Goal: Task Accomplishment & Management: Use online tool/utility

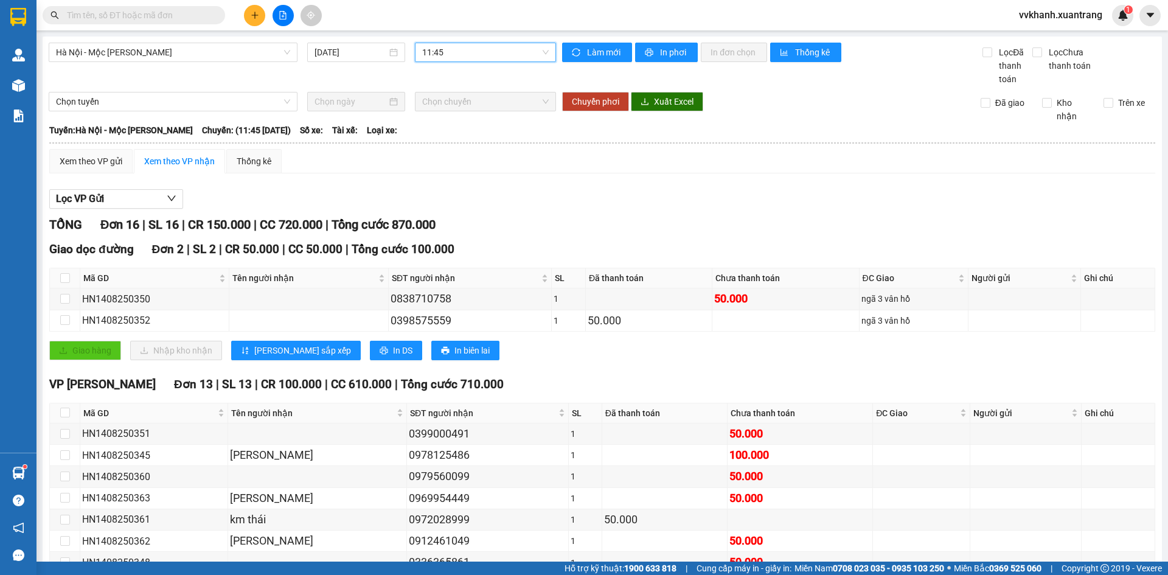
scroll to position [182, 0]
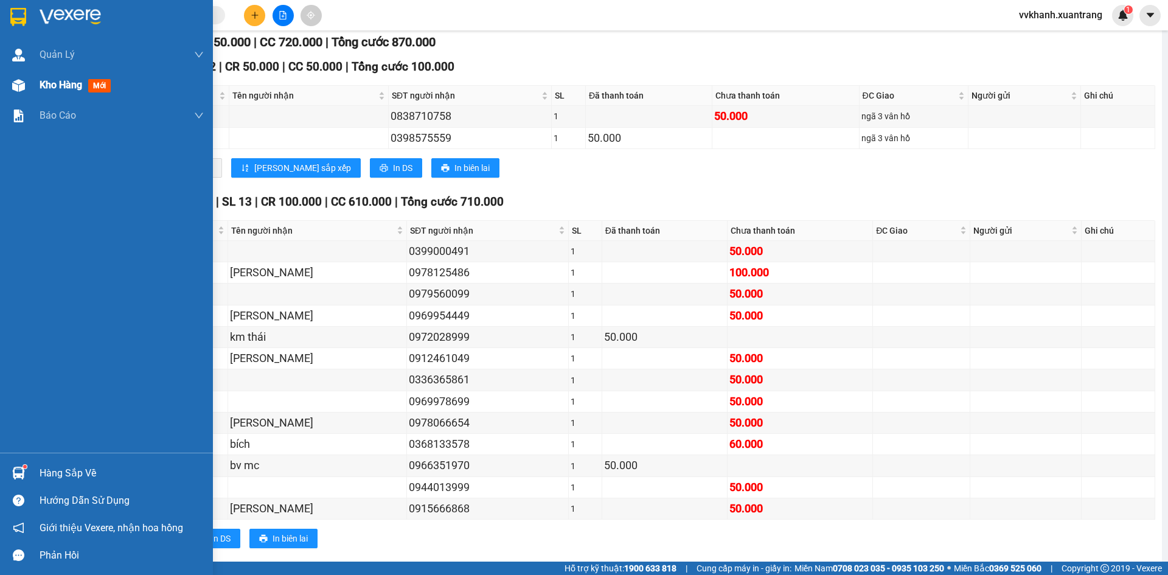
click at [30, 74] on div "Kho hàng mới" at bounding box center [106, 85] width 213 height 30
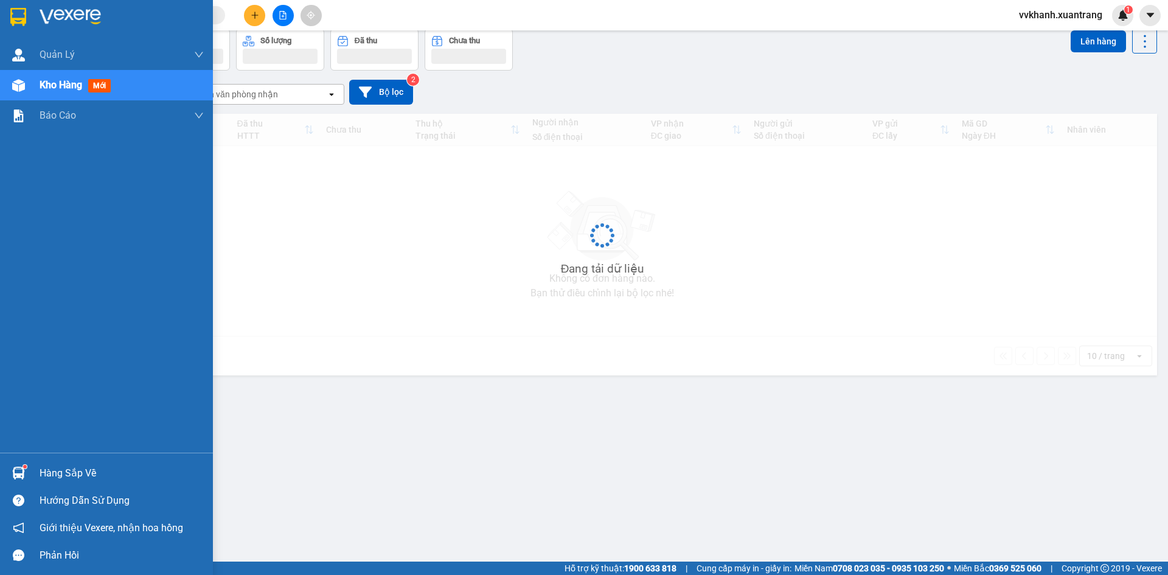
scroll to position [56, 0]
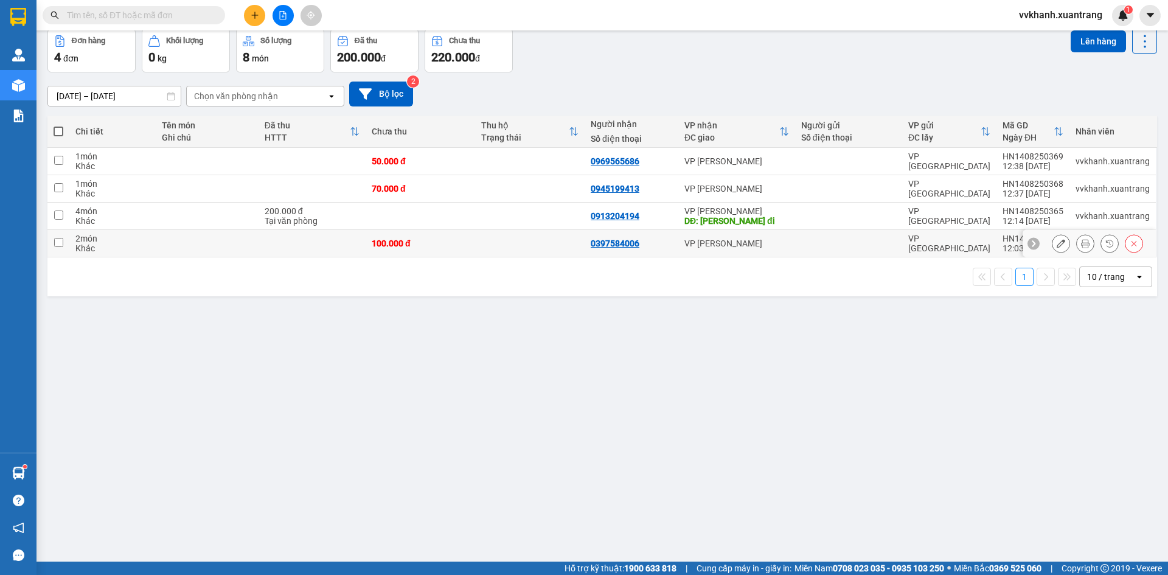
click at [1081, 241] on icon at bounding box center [1085, 243] width 9 height 9
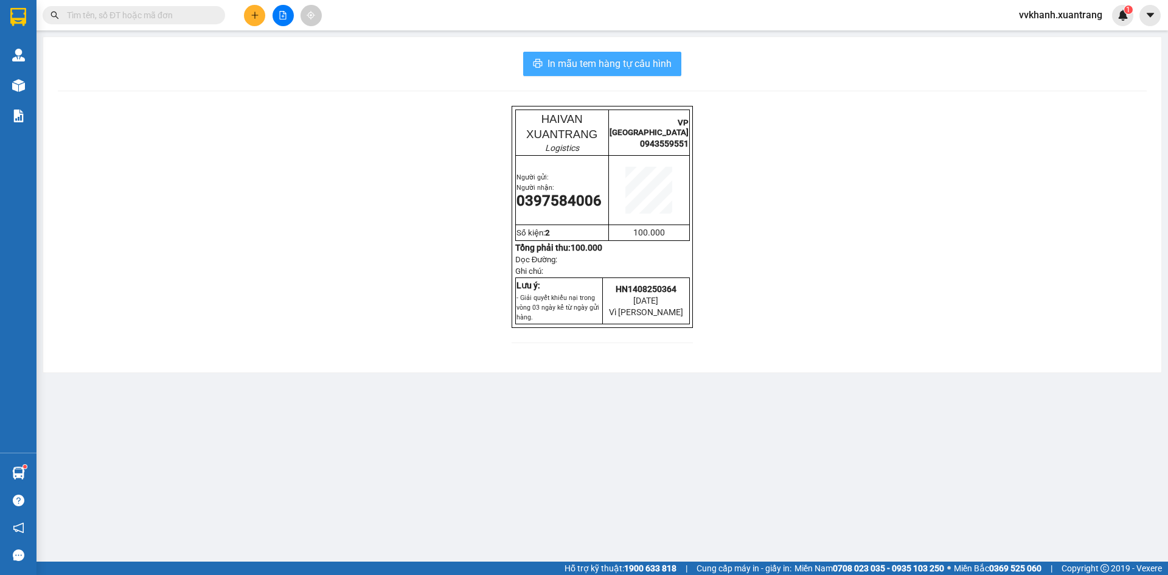
click at [670, 60] on span "In mẫu tem hàng tự cấu hình" at bounding box center [609, 63] width 124 height 15
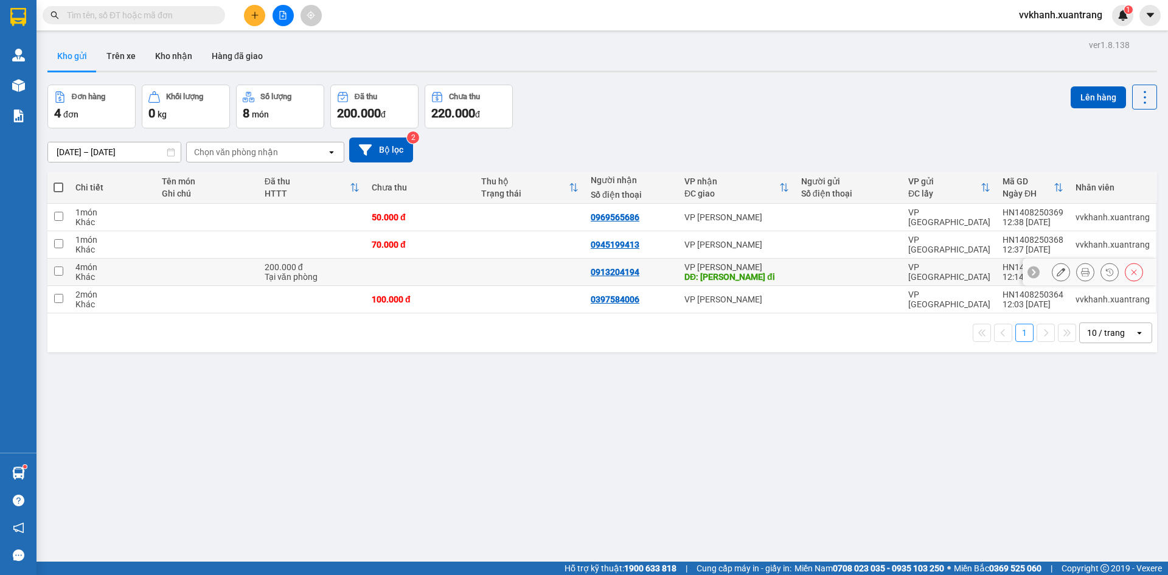
click at [1083, 273] on button at bounding box center [1084, 271] width 17 height 21
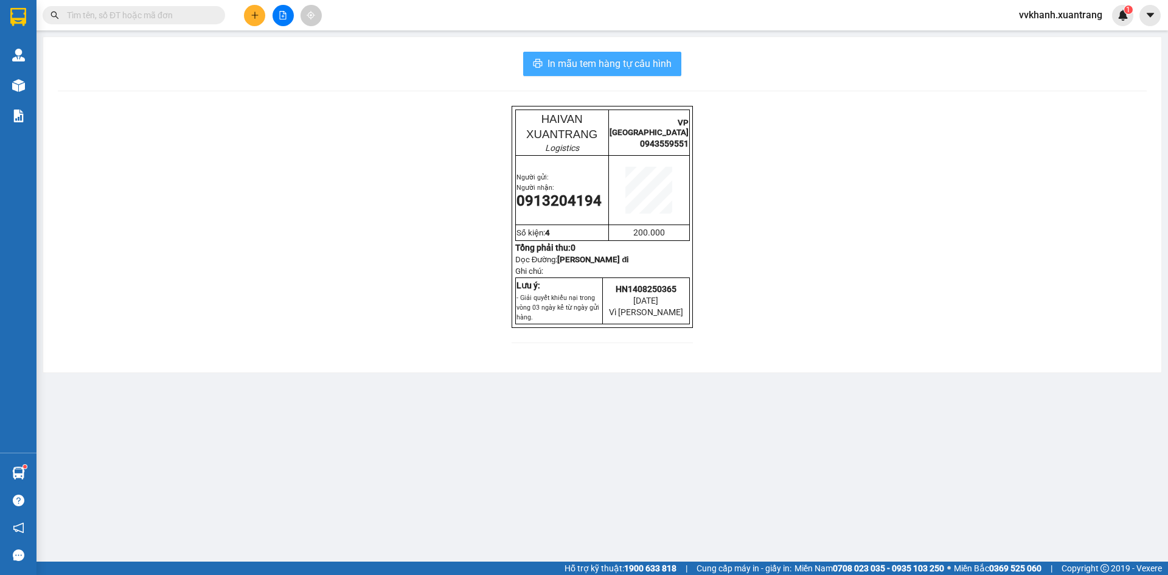
click at [650, 67] on span "In mẫu tem hàng tự cấu hình" at bounding box center [609, 63] width 124 height 15
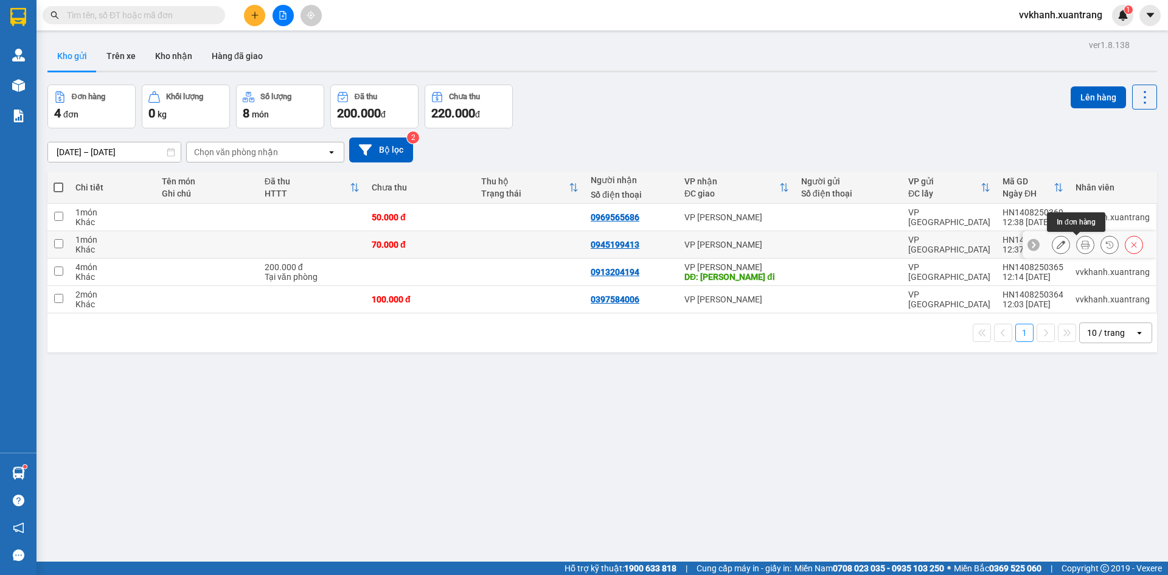
click at [1081, 245] on icon at bounding box center [1085, 244] width 9 height 9
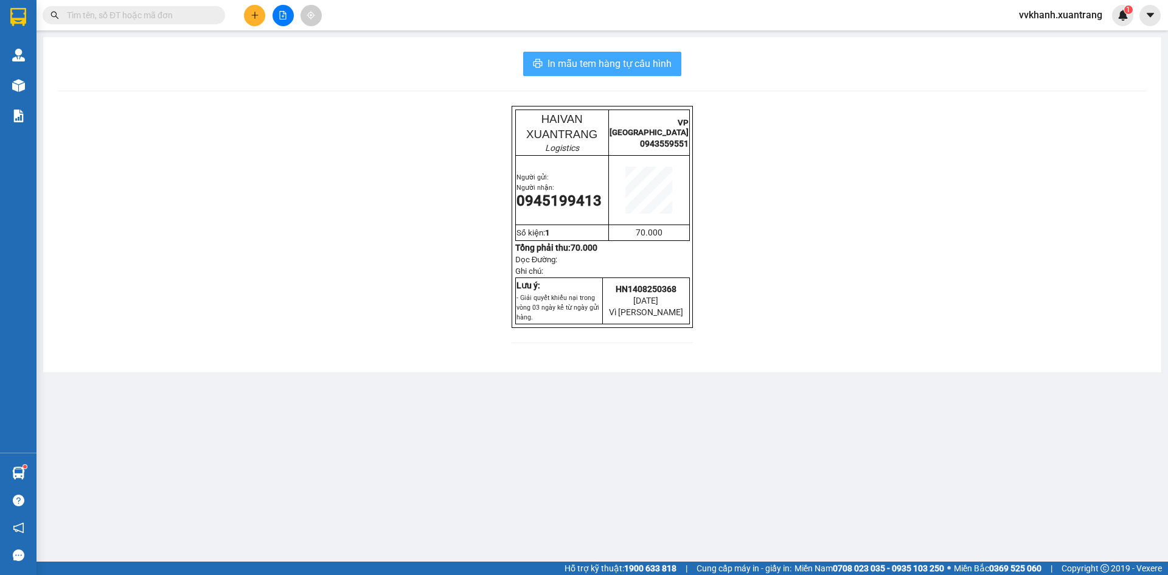
click at [660, 67] on span "In mẫu tem hàng tự cấu hình" at bounding box center [609, 63] width 124 height 15
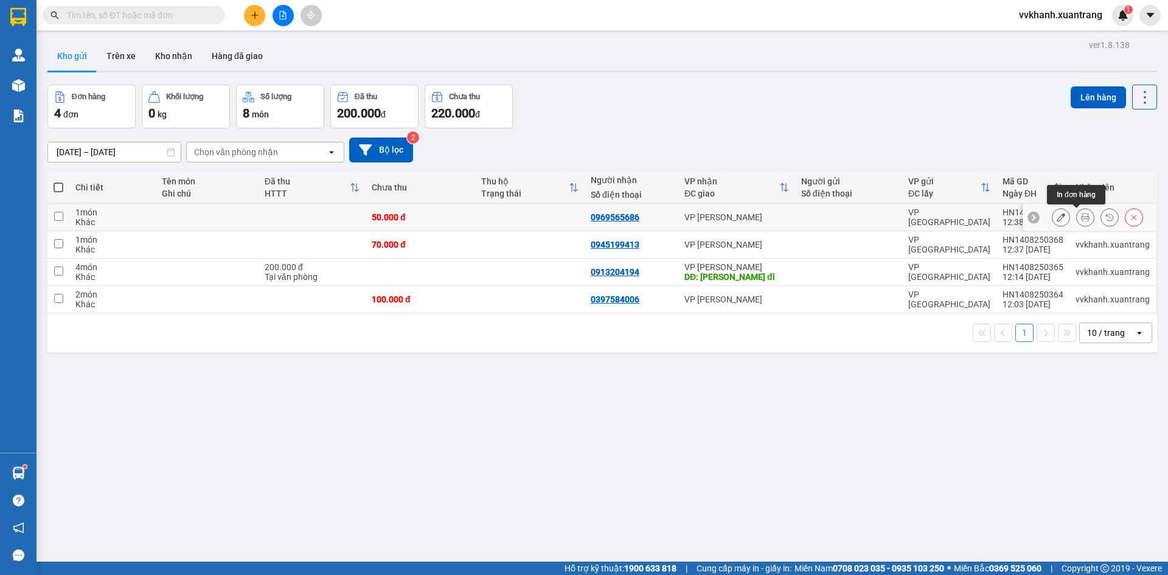
click at [1081, 216] on icon at bounding box center [1085, 217] width 9 height 9
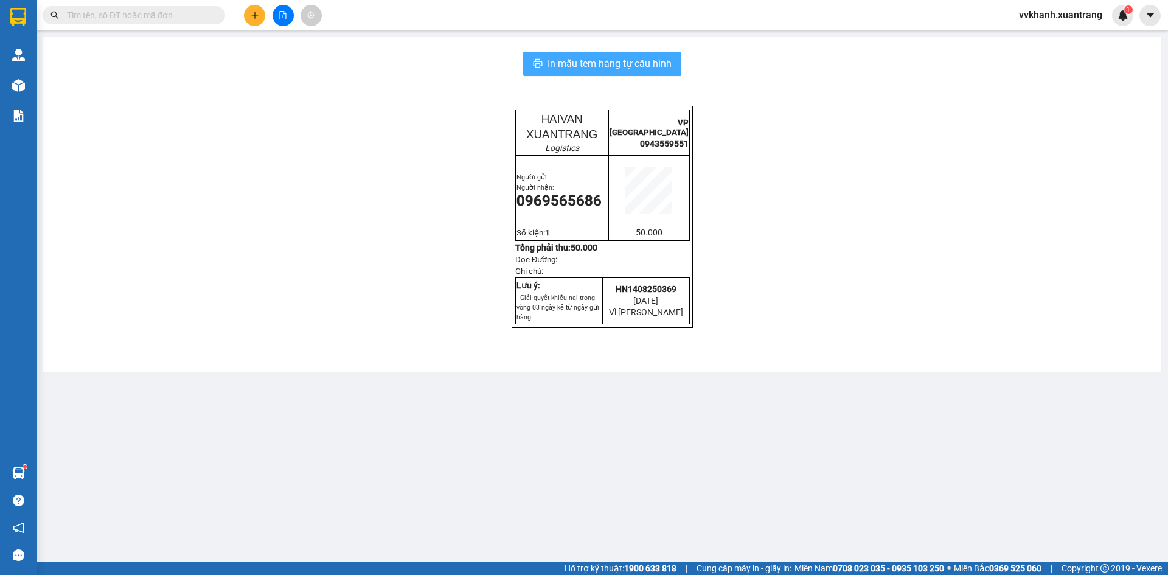
click at [625, 71] on span "In mẫu tem hàng tự cấu hình" at bounding box center [609, 63] width 124 height 15
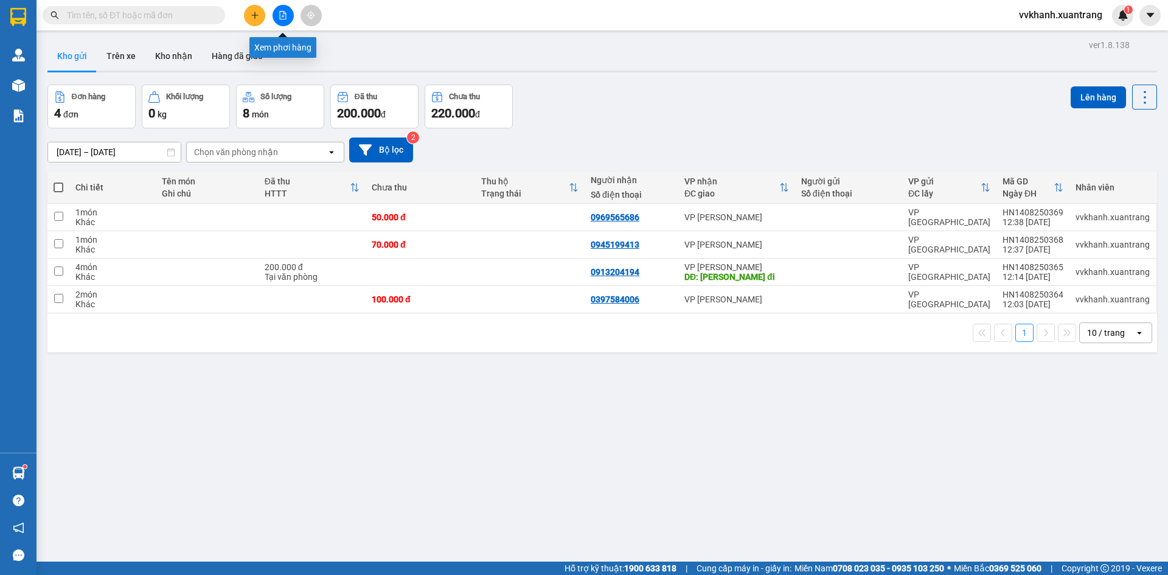
click at [281, 10] on button at bounding box center [282, 15] width 21 height 21
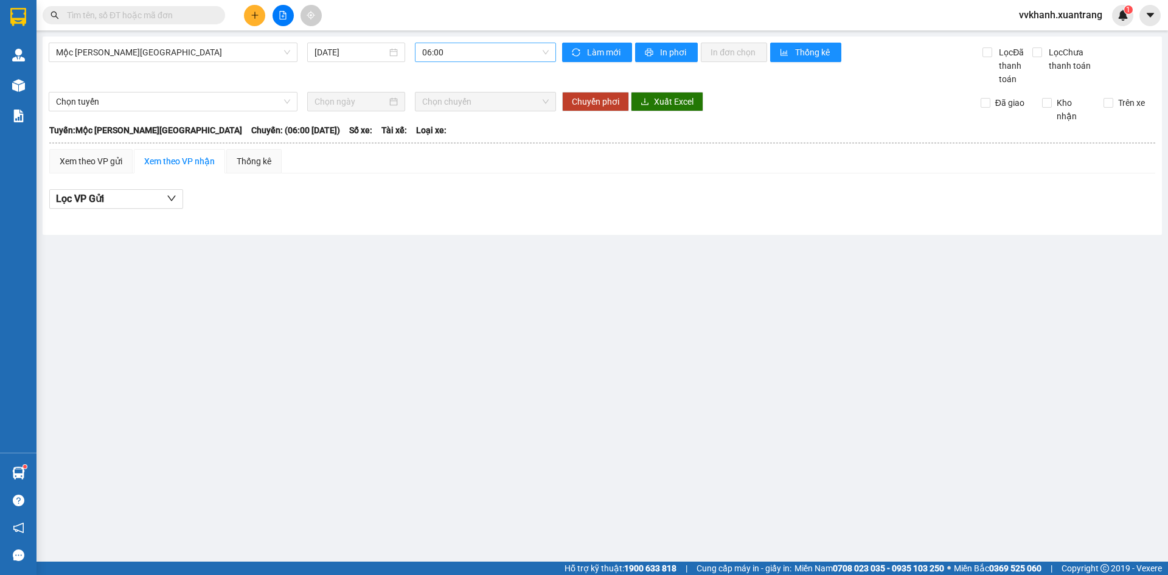
click at [431, 56] on span "06:00" at bounding box center [485, 52] width 126 height 18
click at [442, 106] on div "07:00" at bounding box center [469, 115] width 109 height 19
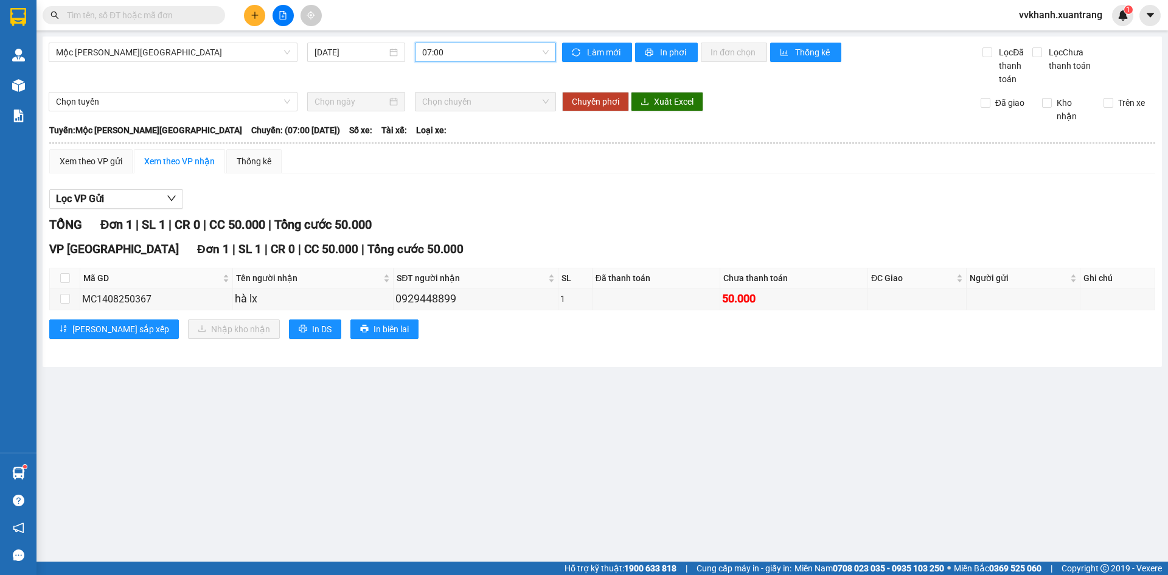
click at [444, 54] on span "07:00" at bounding box center [485, 52] width 126 height 18
click at [441, 135] on div "08:00" at bounding box center [469, 134] width 95 height 13
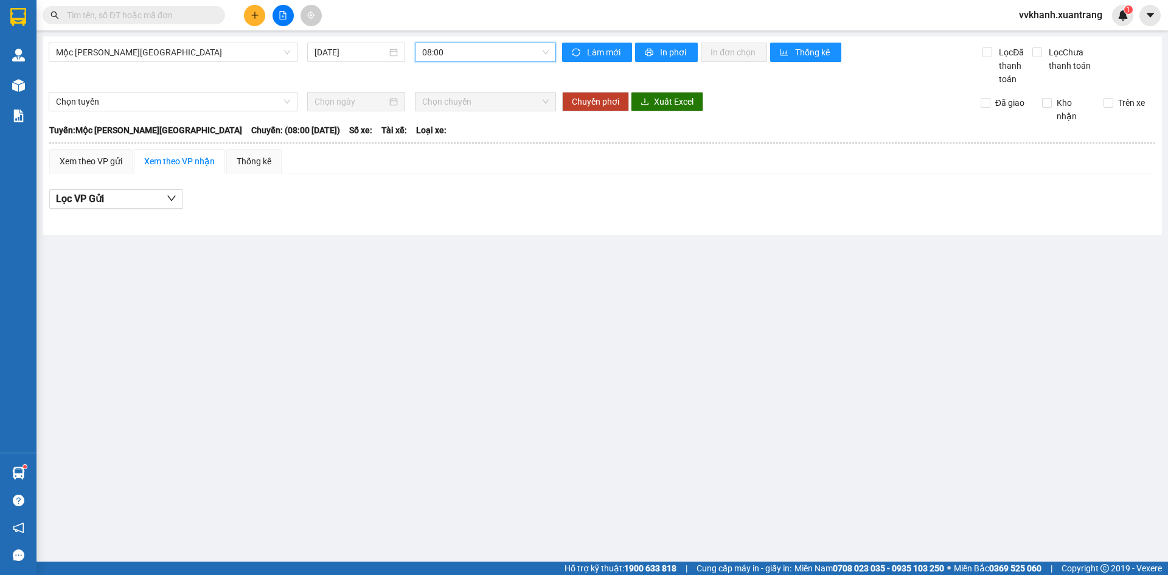
click at [449, 52] on span "08:00" at bounding box center [485, 52] width 126 height 18
click at [442, 149] on div "09:00" at bounding box center [469, 154] width 95 height 13
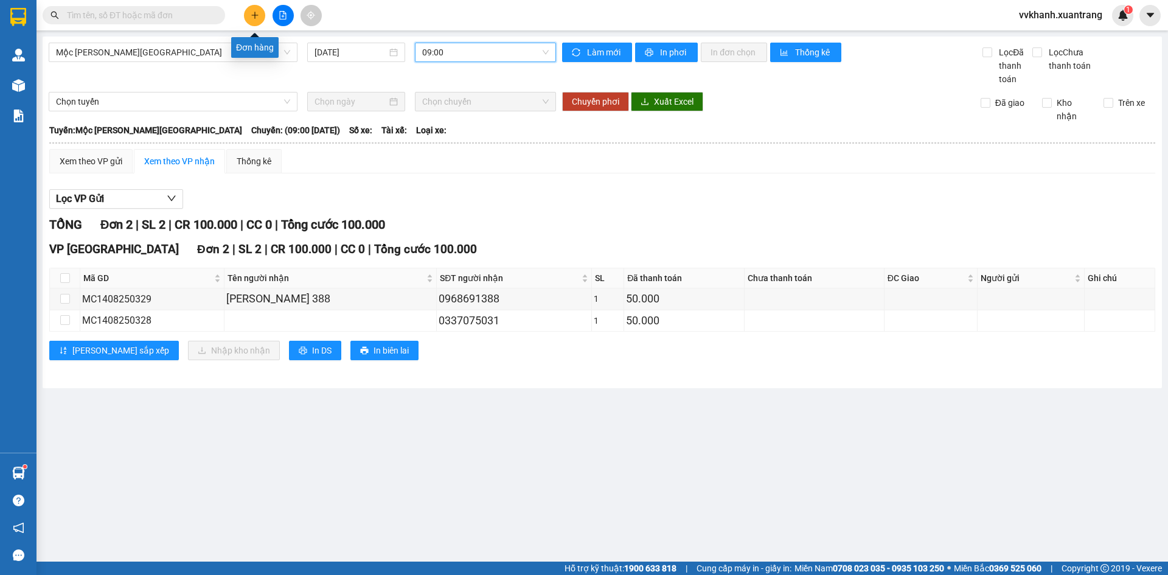
click at [258, 17] on icon "plus" at bounding box center [255, 15] width 9 height 9
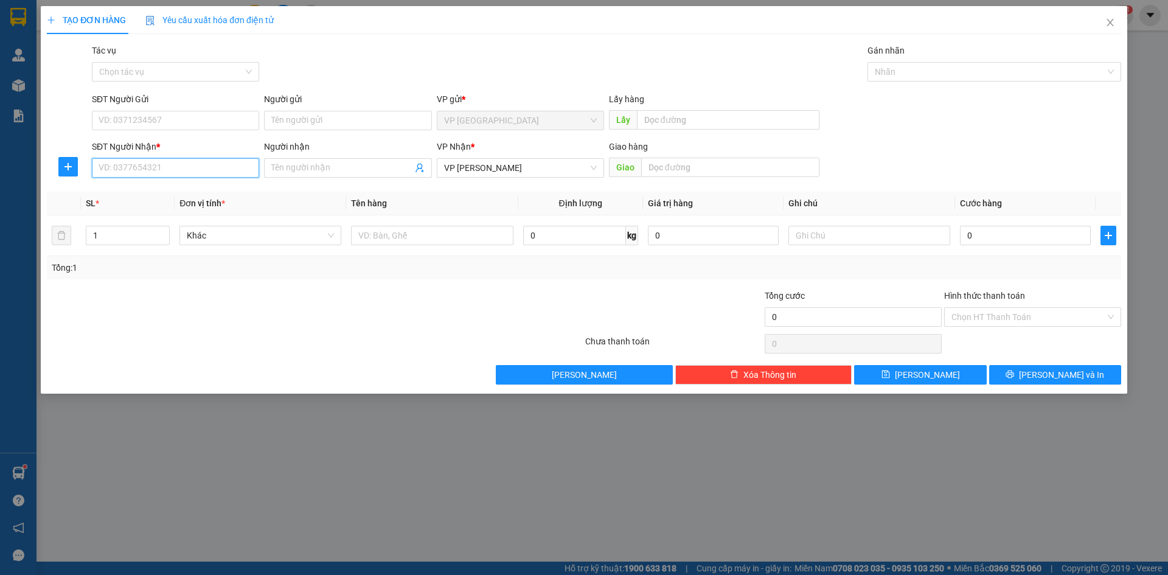
click at [206, 166] on input "SĐT Người Nhận *" at bounding box center [175, 167] width 167 height 19
click at [1106, 27] on icon "close" at bounding box center [1110, 23] width 10 height 10
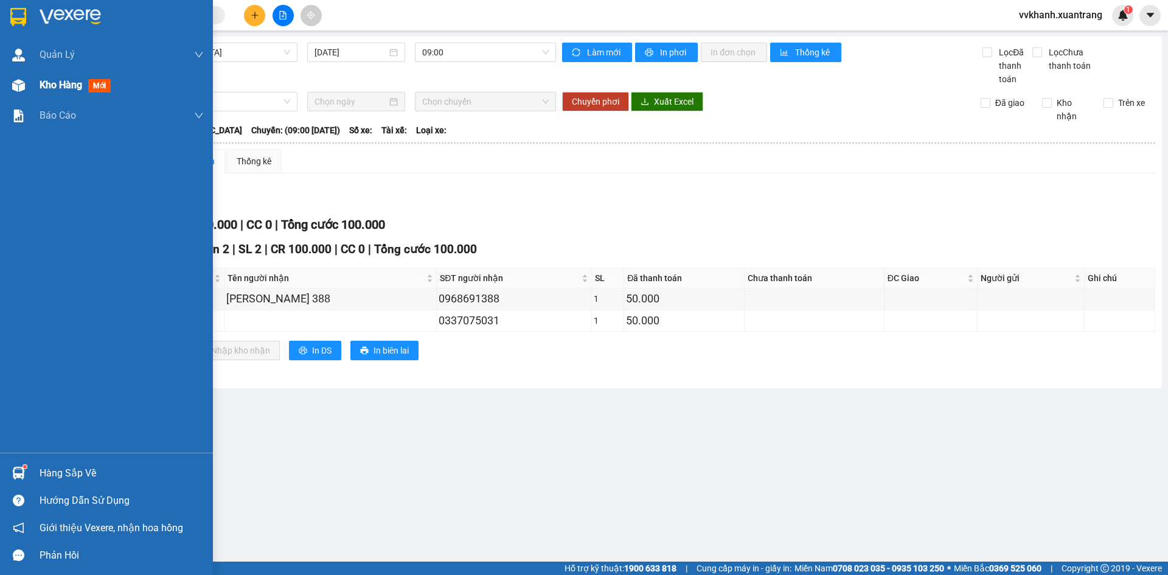
click at [24, 80] on img at bounding box center [18, 85] width 13 height 13
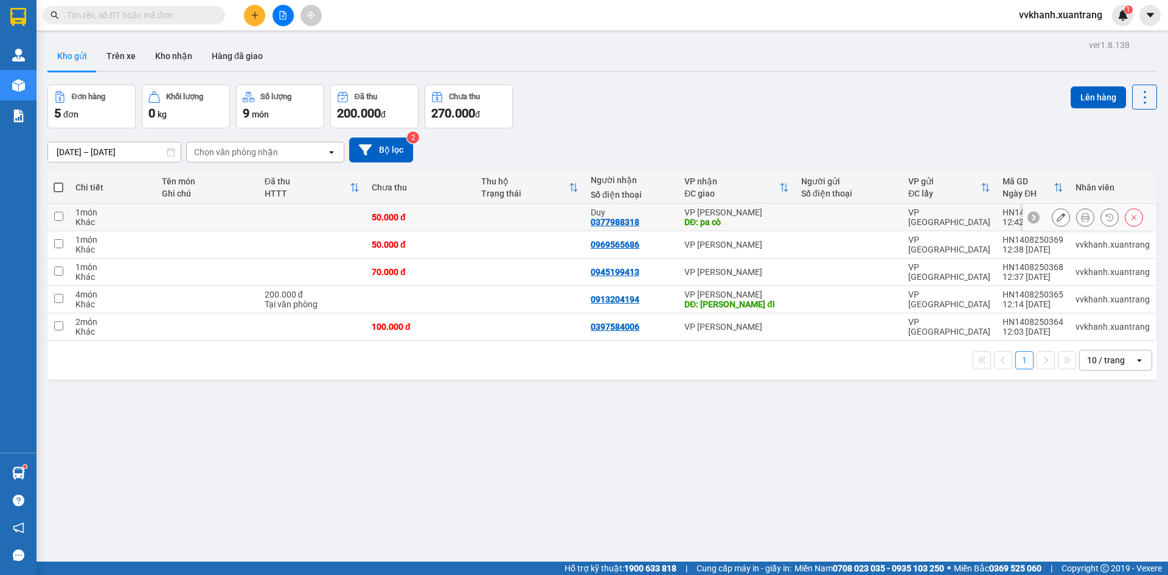
click at [1081, 214] on icon at bounding box center [1085, 217] width 9 height 9
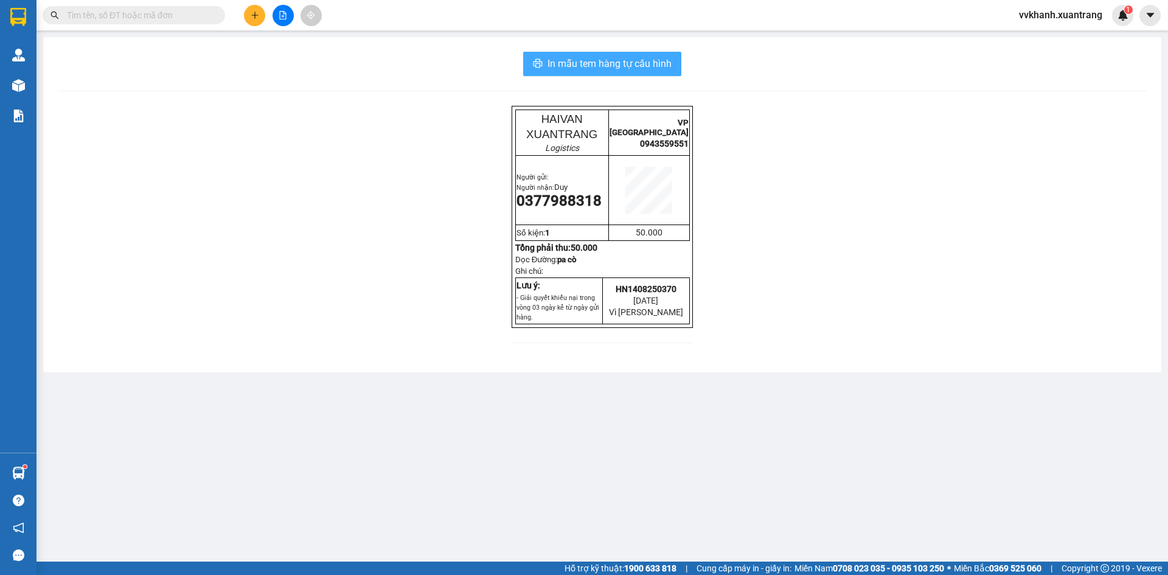
click at [656, 59] on span "In mẫu tem hàng tự cấu hình" at bounding box center [609, 63] width 124 height 15
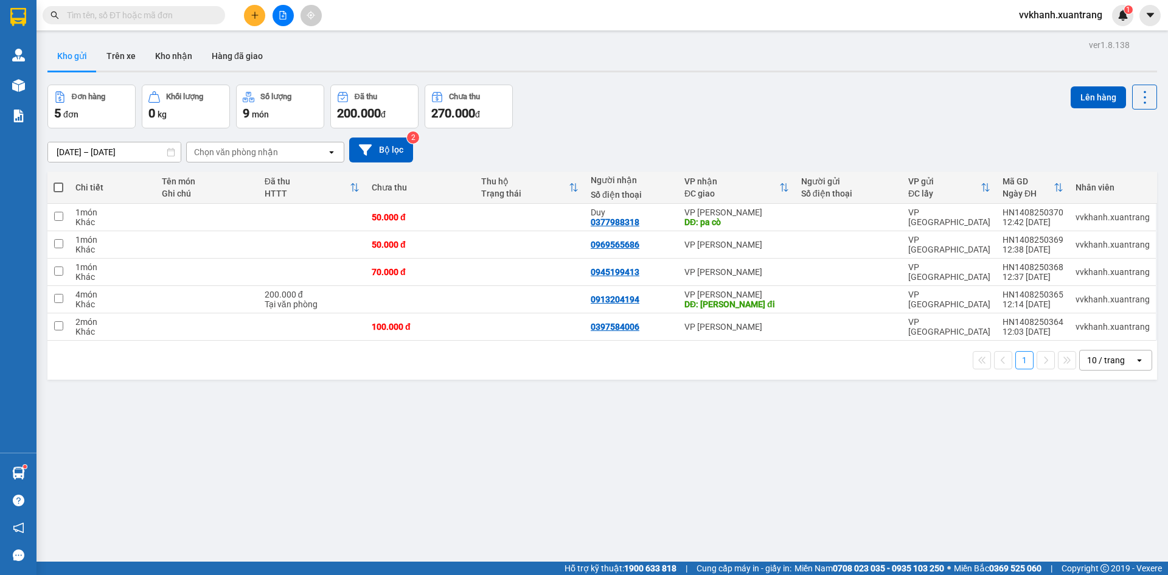
click at [288, 19] on button at bounding box center [282, 15] width 21 height 21
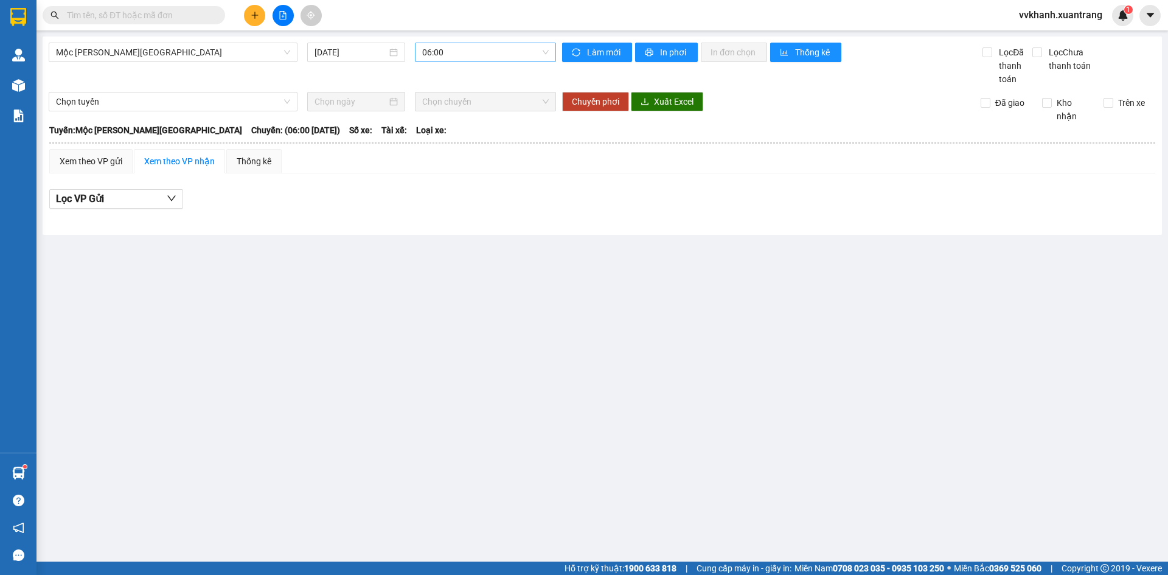
click at [431, 57] on span "06:00" at bounding box center [485, 52] width 126 height 18
click at [455, 113] on div "07:00" at bounding box center [469, 115] width 95 height 13
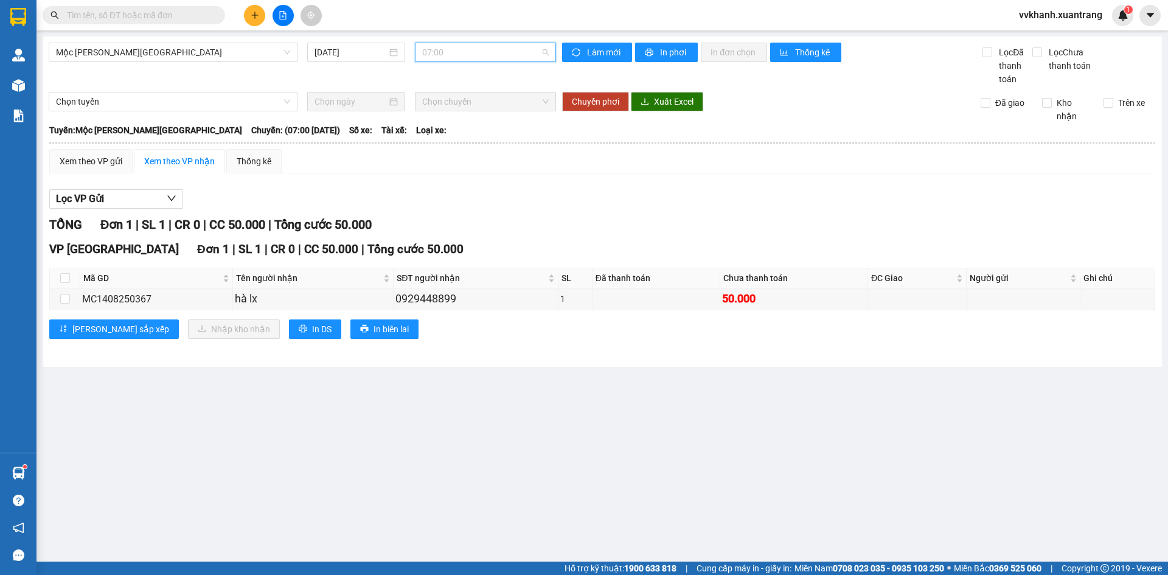
click at [453, 56] on span "07:00" at bounding box center [485, 52] width 126 height 18
click at [455, 144] on div "08:00" at bounding box center [469, 134] width 109 height 19
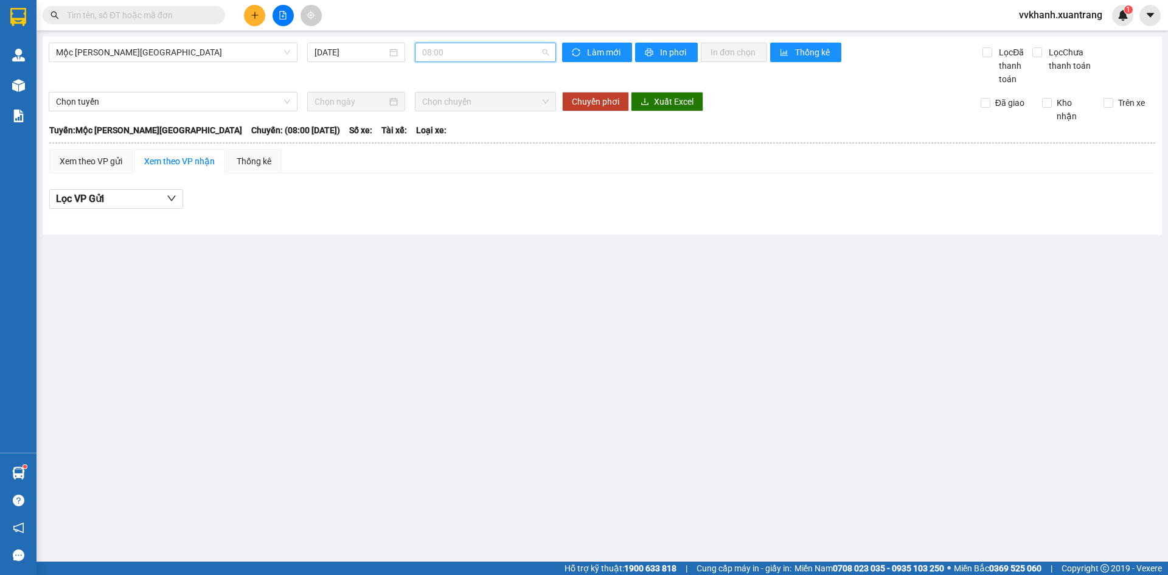
click at [455, 45] on span "08:00" at bounding box center [485, 52] width 126 height 18
click at [454, 148] on div "09:00" at bounding box center [469, 154] width 95 height 13
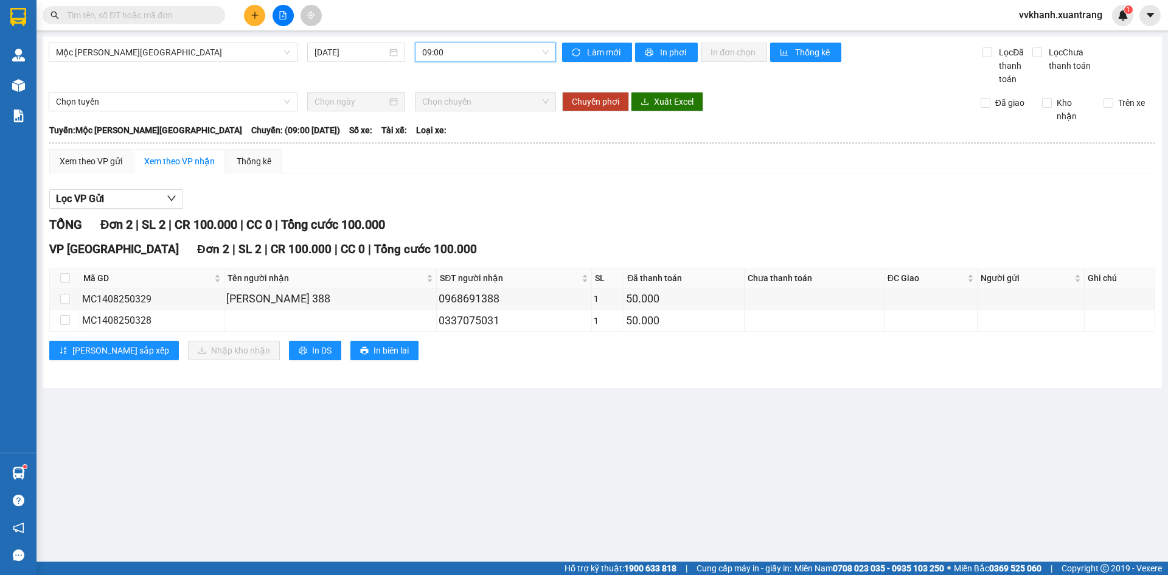
click at [457, 57] on span "09:00" at bounding box center [485, 52] width 126 height 18
click at [445, 170] on div "10:00" at bounding box center [469, 173] width 95 height 13
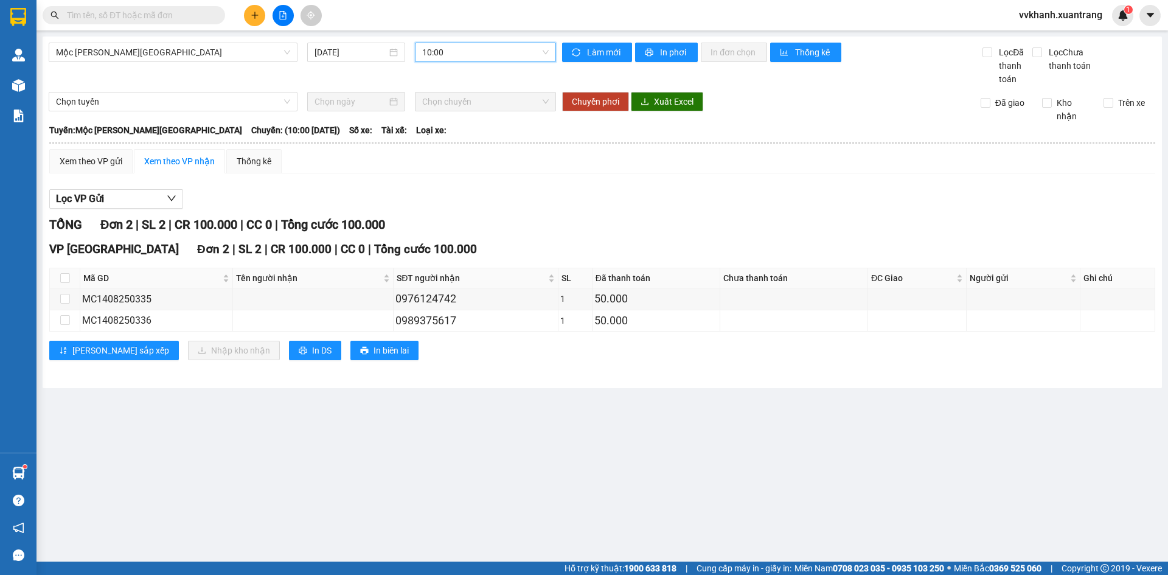
click at [449, 52] on span "10:00" at bounding box center [485, 52] width 126 height 18
click at [435, 191] on div "11:00" at bounding box center [469, 193] width 95 height 13
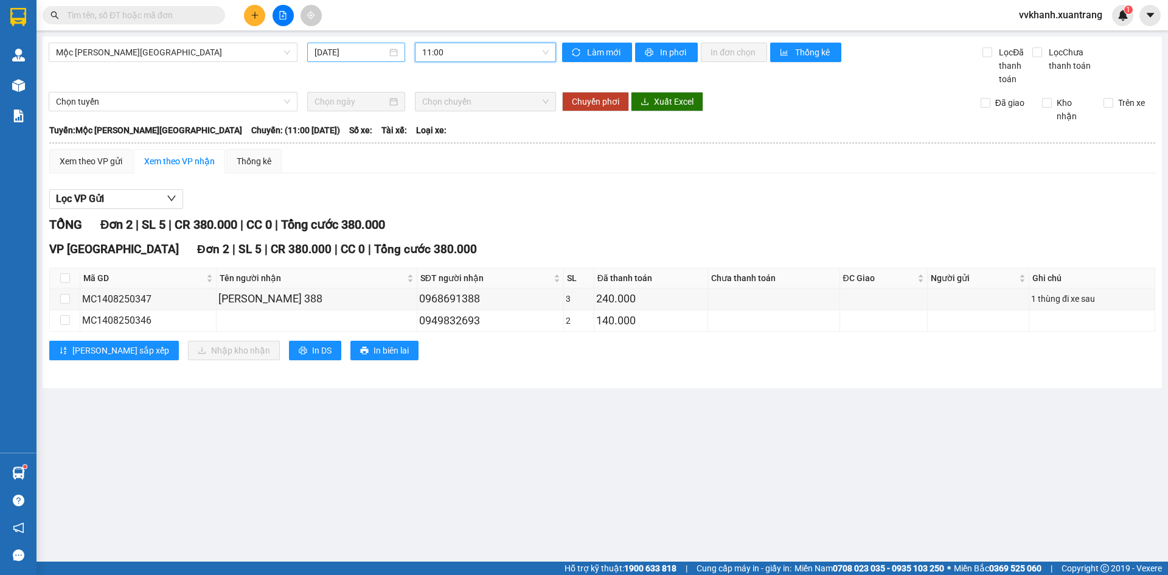
click at [330, 54] on input "[DATE]" at bounding box center [350, 52] width 72 height 13
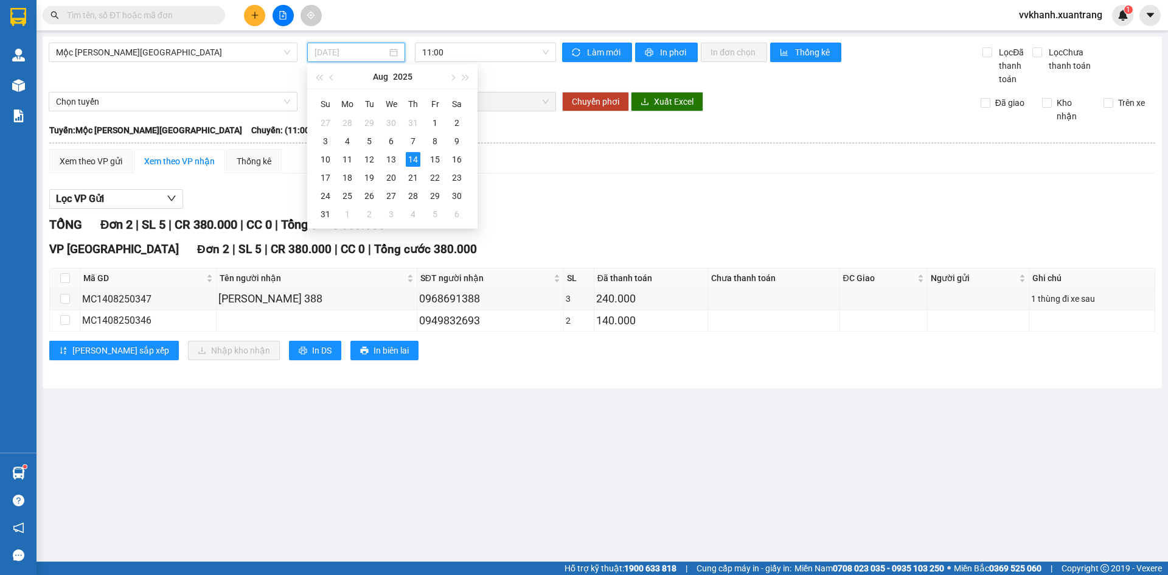
type input "[DATE]"
click at [179, 15] on input "text" at bounding box center [139, 15] width 144 height 13
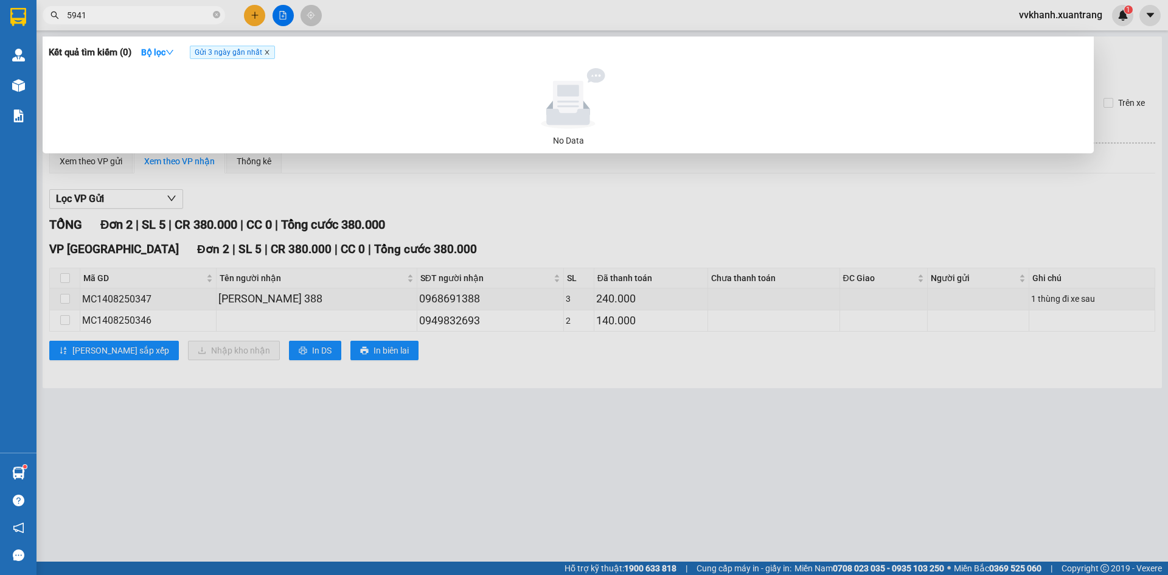
type input "5941"
click at [269, 54] on icon "close" at bounding box center [267, 52] width 4 height 4
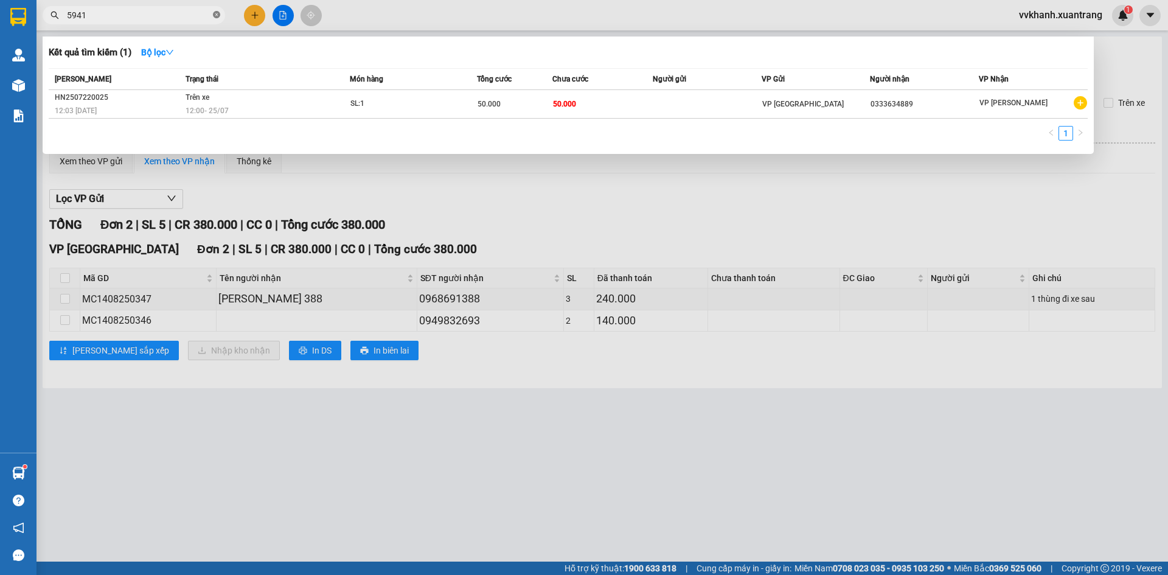
click at [216, 12] on icon "close-circle" at bounding box center [216, 14] width 7 height 7
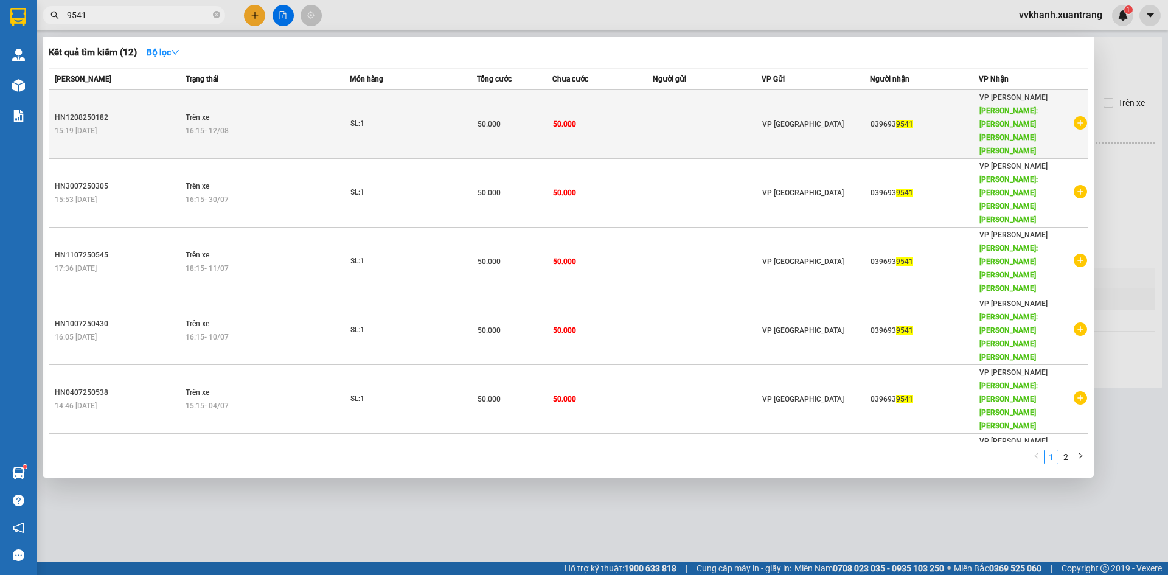
type input "9541"
click at [370, 117] on div "SL: 1" at bounding box center [395, 123] width 91 height 13
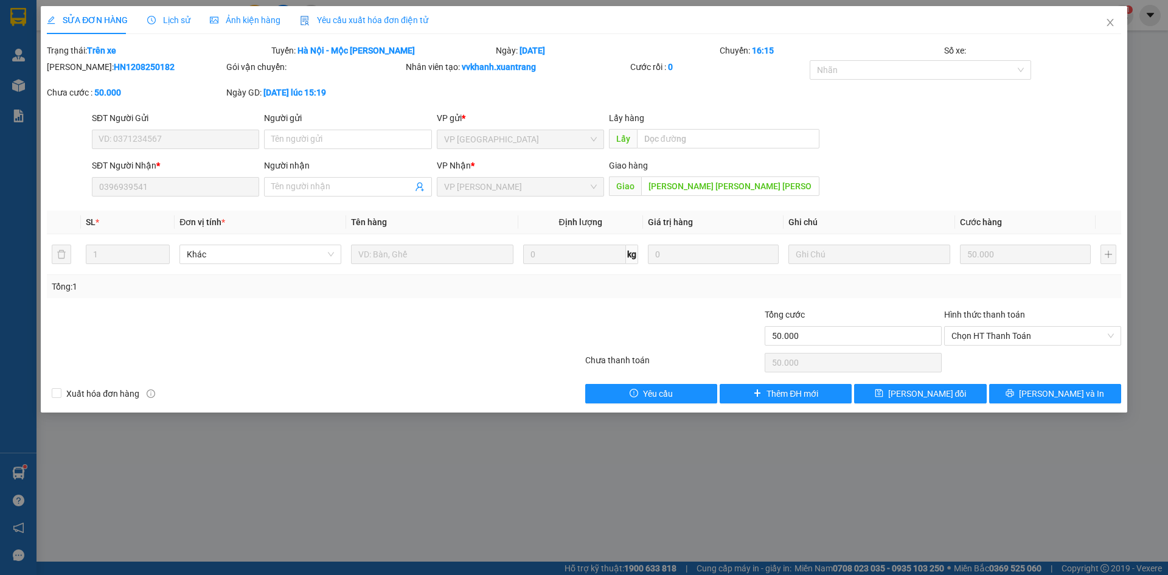
click at [241, 24] on span "Ảnh kiện hàng" at bounding box center [245, 20] width 71 height 10
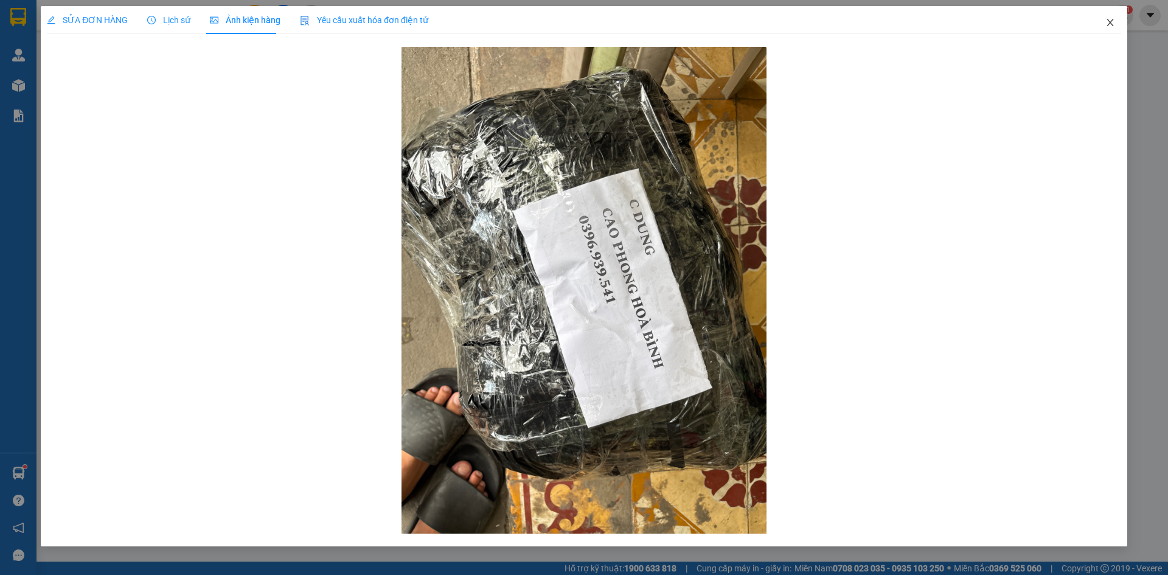
click at [1110, 26] on icon "close" at bounding box center [1110, 23] width 10 height 10
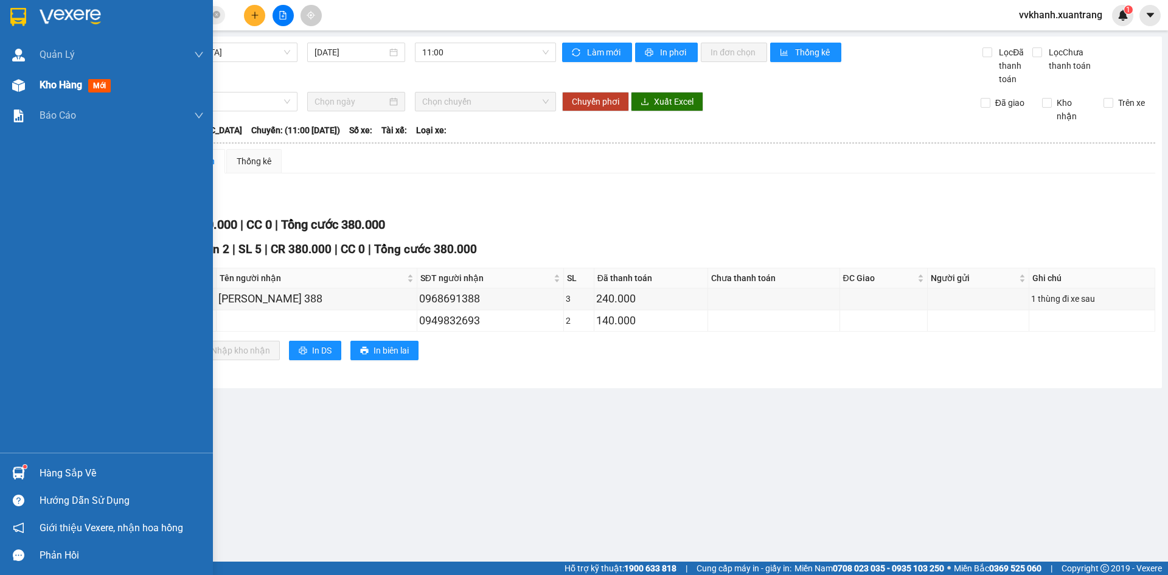
click at [35, 88] on div "Kho hàng mới" at bounding box center [106, 85] width 213 height 30
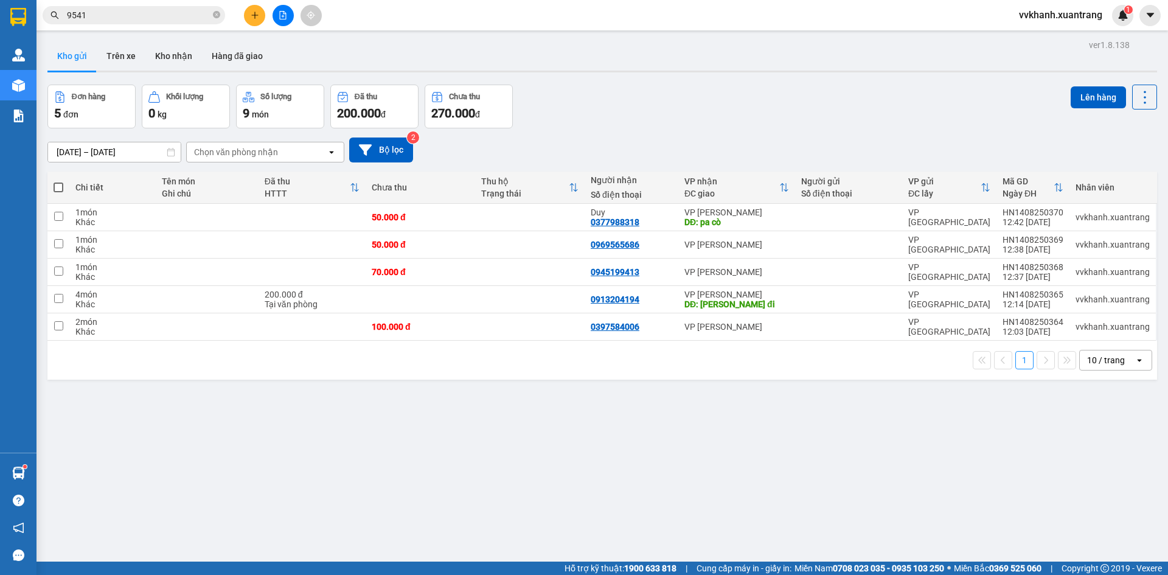
click at [55, 186] on span at bounding box center [59, 187] width 10 height 10
click at [58, 181] on input "checkbox" at bounding box center [58, 181] width 0 height 0
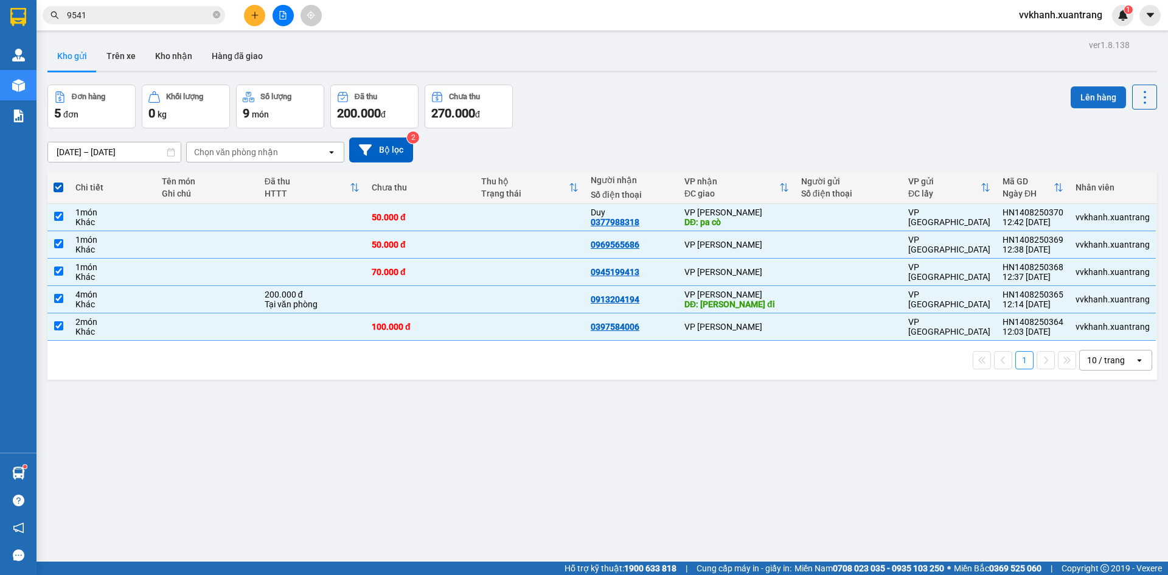
click at [1070, 101] on button "Lên hàng" at bounding box center [1097, 97] width 55 height 22
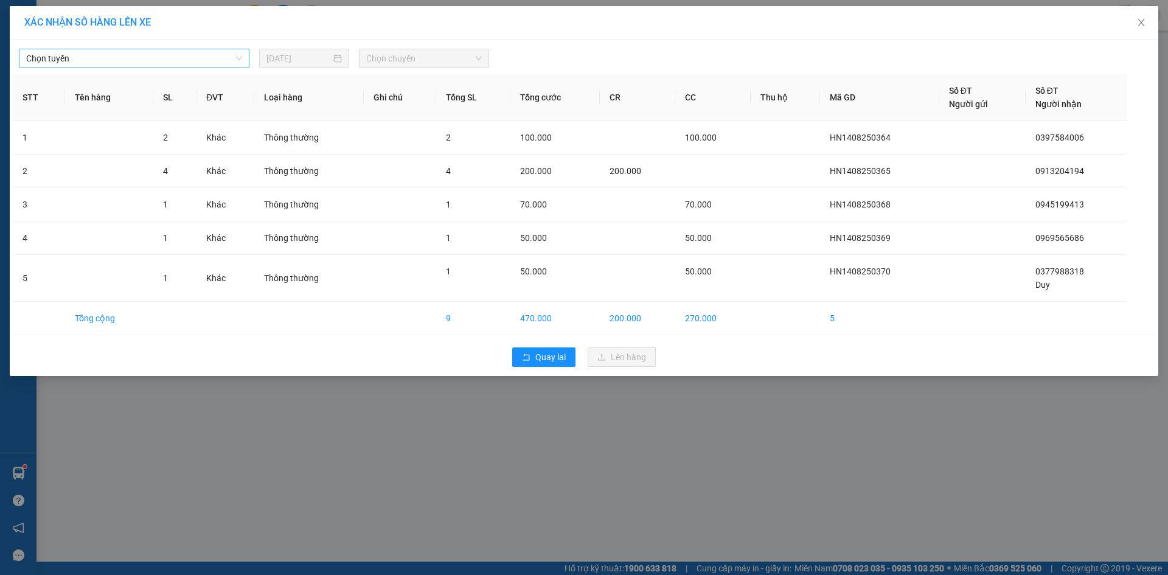
click at [108, 62] on span "Chọn tuyến" at bounding box center [134, 58] width 216 height 18
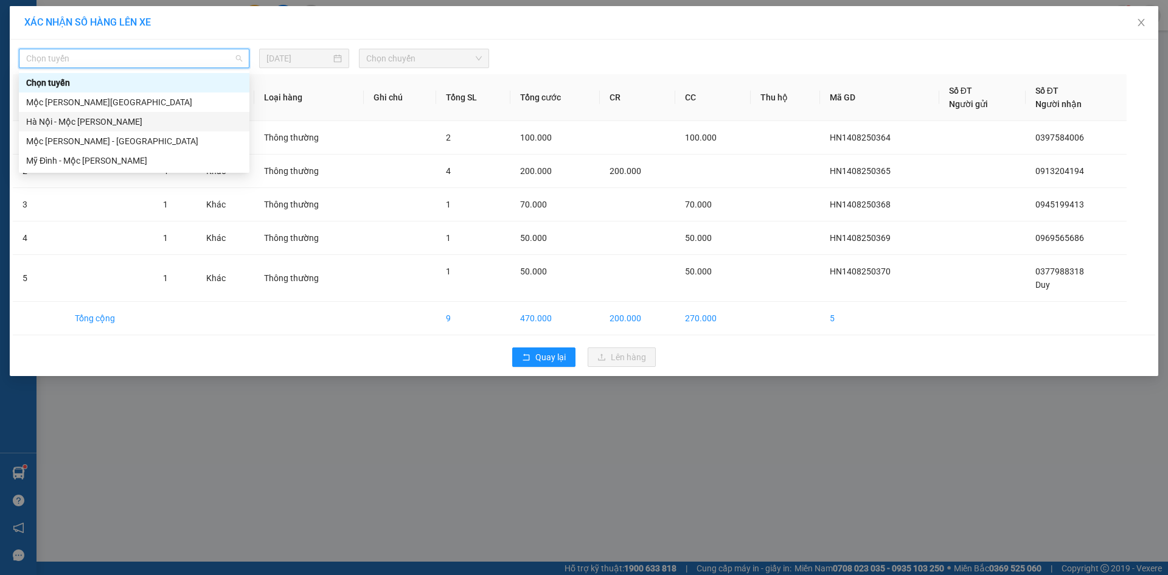
click at [95, 120] on div "Hà Nội - Mộc [PERSON_NAME]" at bounding box center [134, 121] width 216 height 13
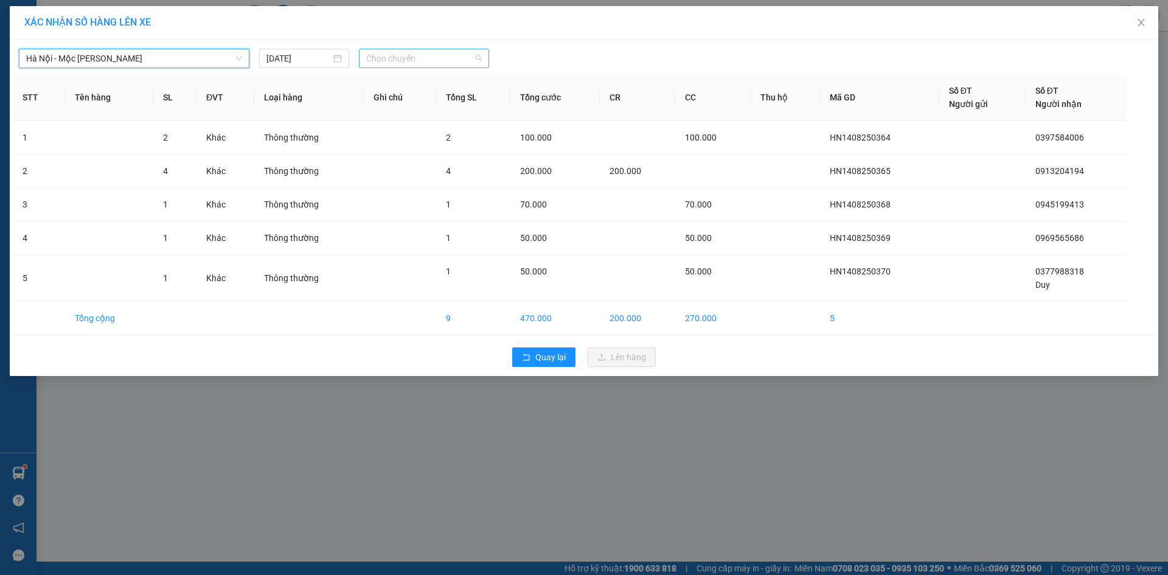
click at [389, 61] on span "Chọn chuyến" at bounding box center [424, 58] width 116 height 18
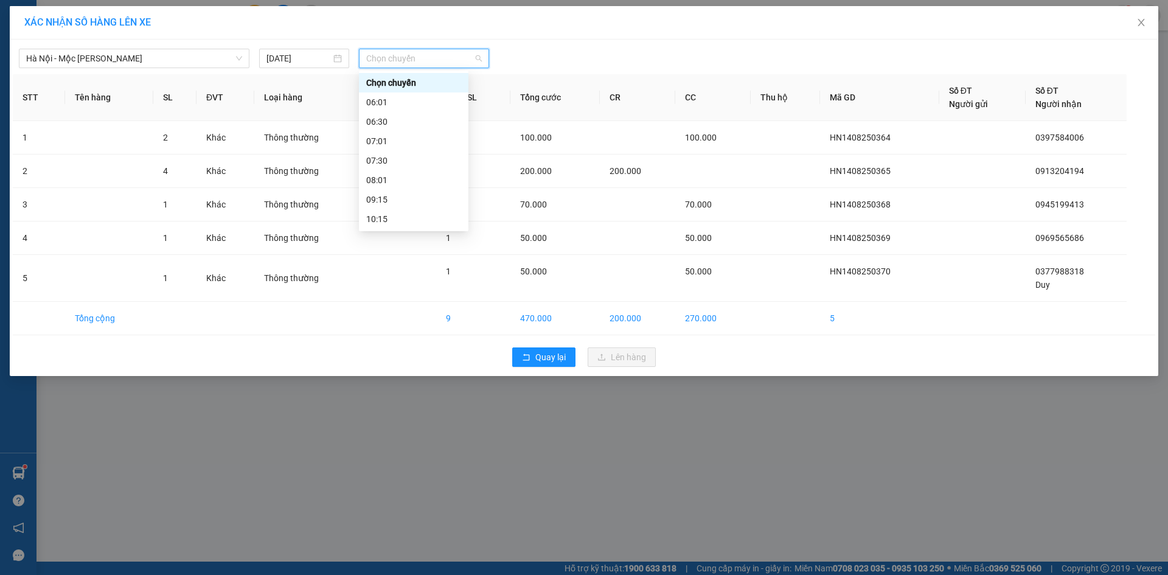
click at [389, 290] on div "14:15" at bounding box center [413, 296] width 95 height 13
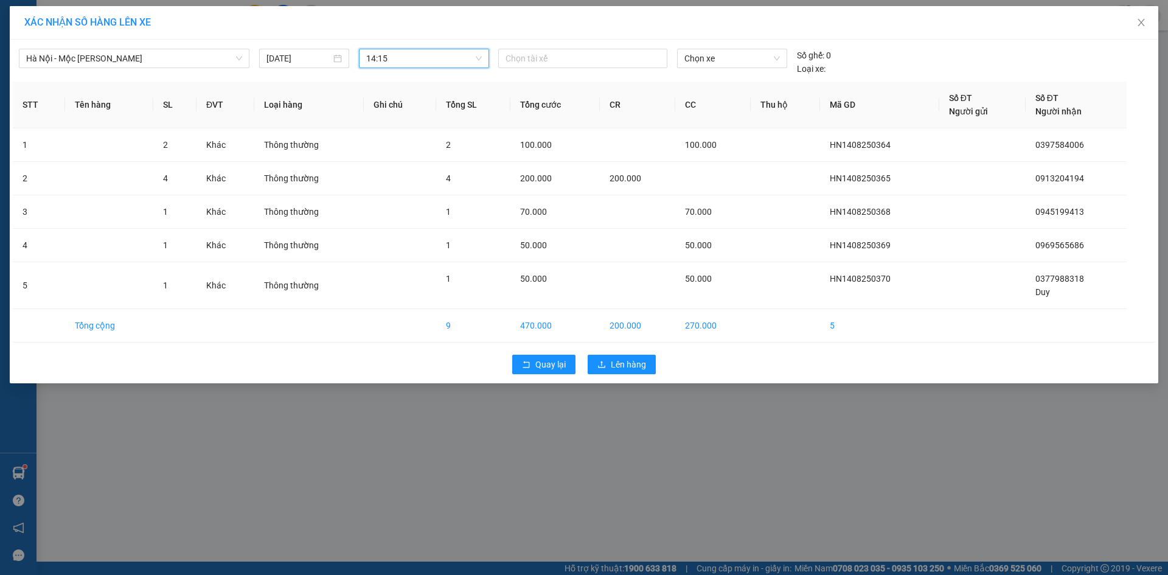
click at [398, 61] on span "14:15" at bounding box center [424, 58] width 116 height 18
click at [394, 268] on div "13:01" at bounding box center [413, 277] width 109 height 19
click at [632, 359] on span "Lên hàng" at bounding box center [628, 364] width 35 height 13
